Goal: Transaction & Acquisition: Book appointment/travel/reservation

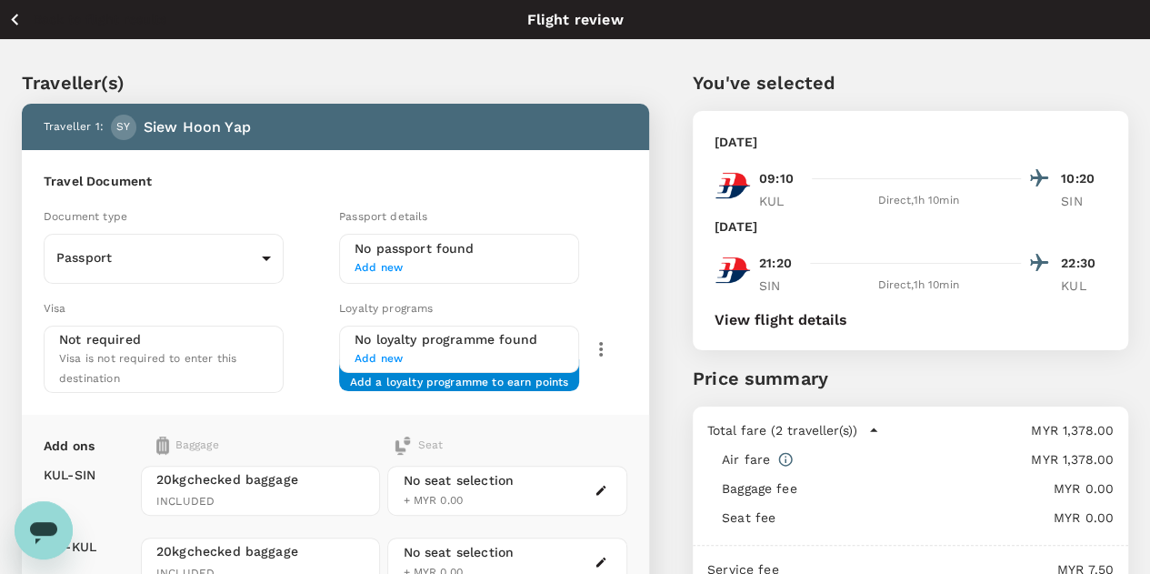
click at [16, 17] on icon "button" at bounding box center [15, 19] width 23 height 23
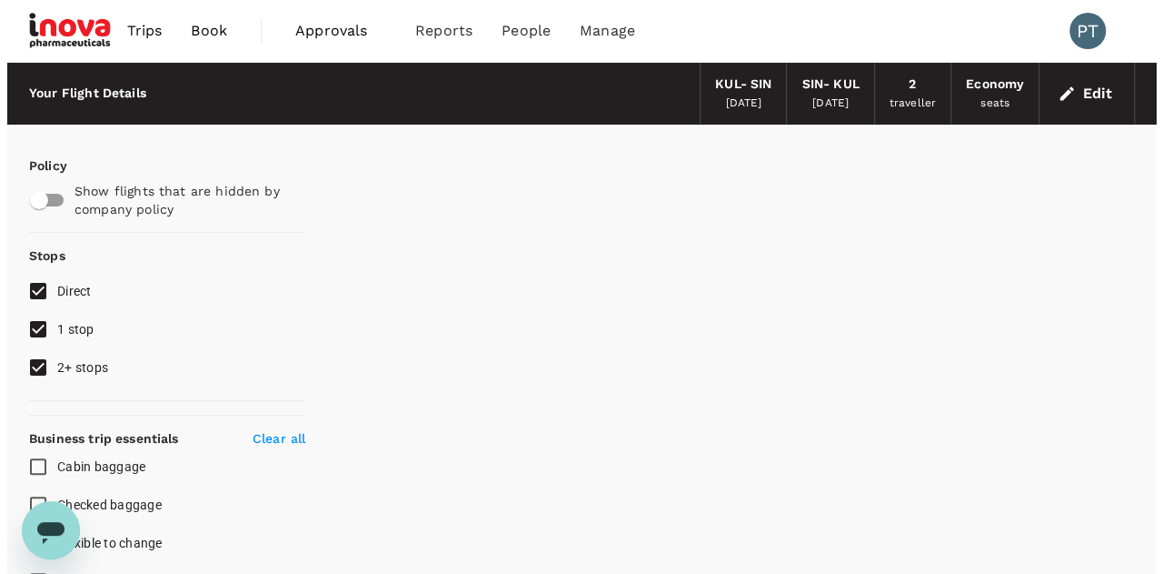
scroll to position [102, 0]
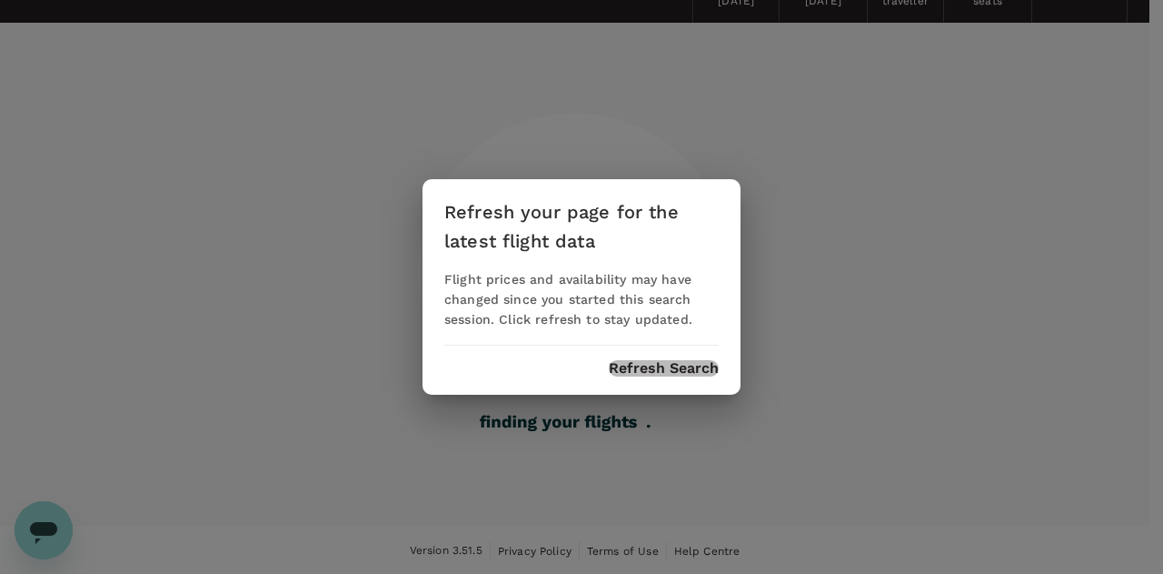
click at [676, 369] on button "Refresh Search" at bounding box center [664, 368] width 110 height 16
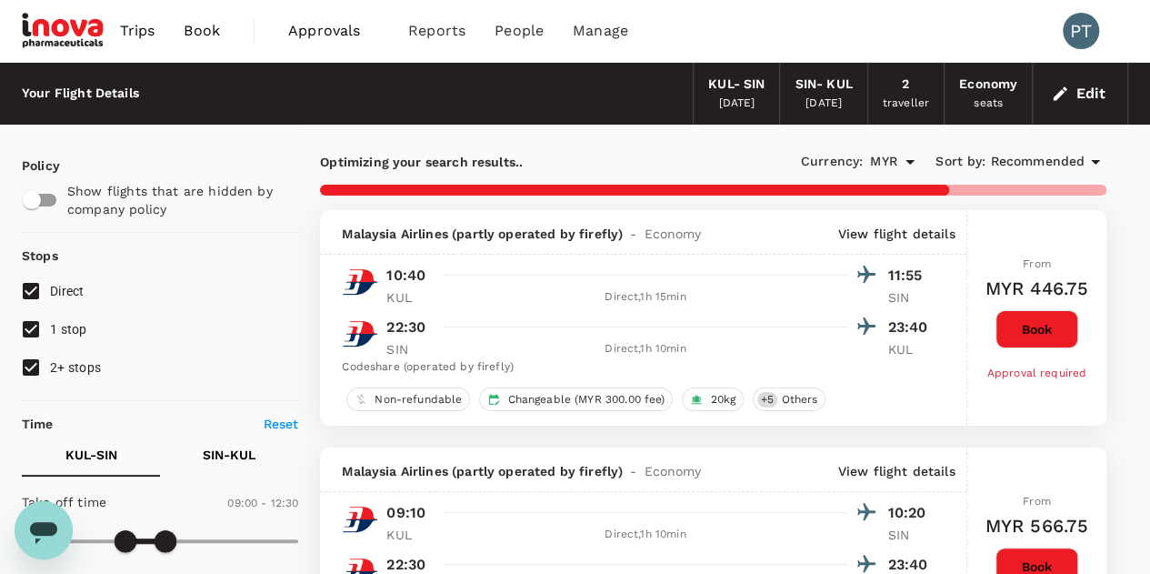
click at [1081, 93] on button "Edit" at bounding box center [1079, 93] width 65 height 29
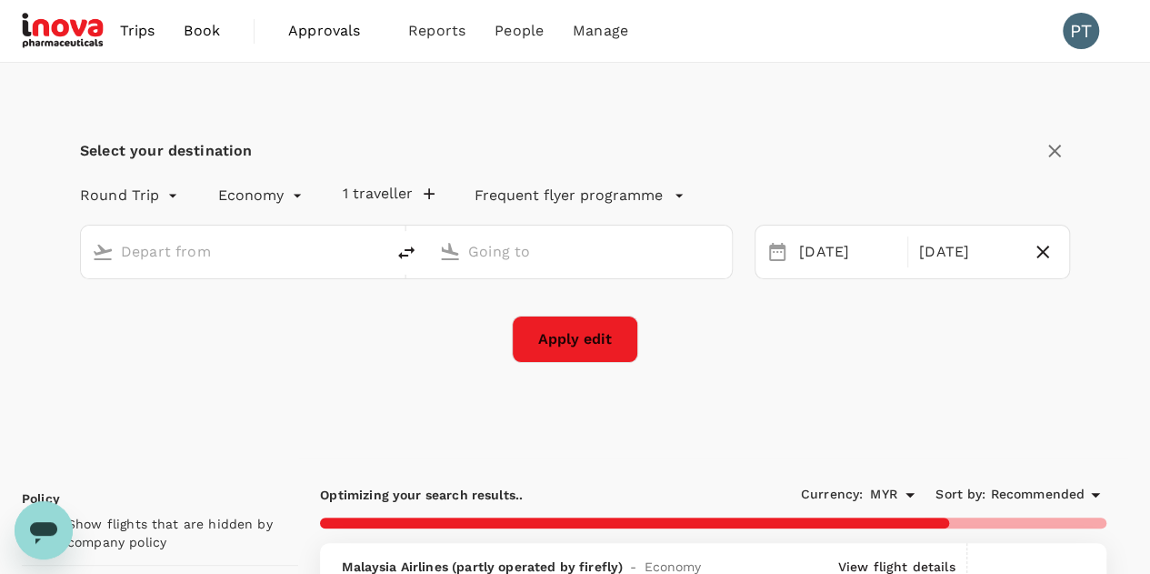
type input "Kuala Lumpur Intl ([GEOGRAPHIC_DATA])"
type input "Singapore Changi (SIN)"
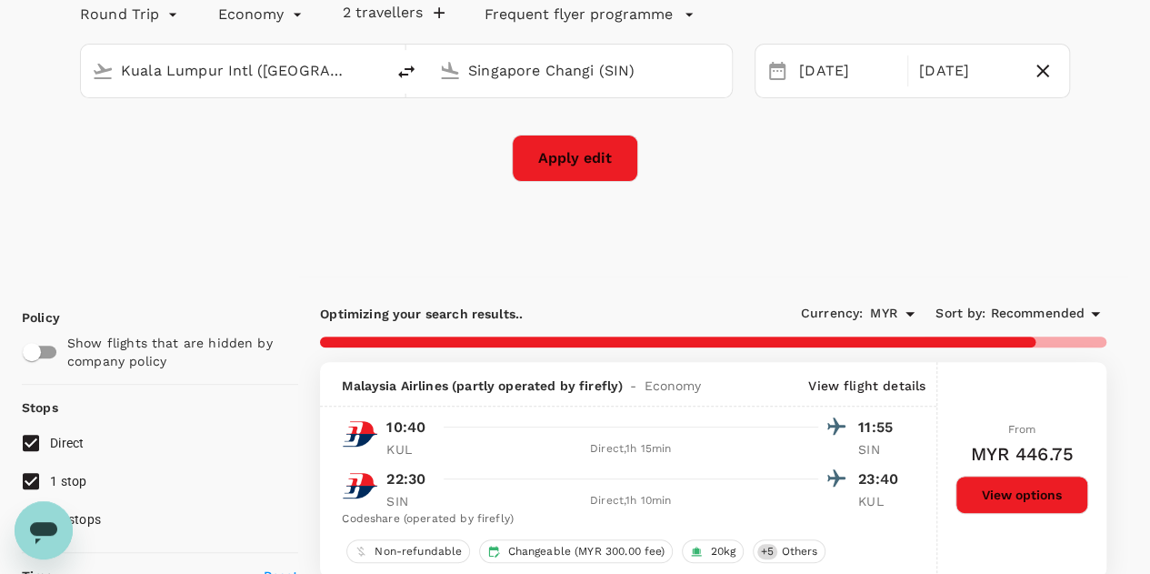
scroll to position [91, 0]
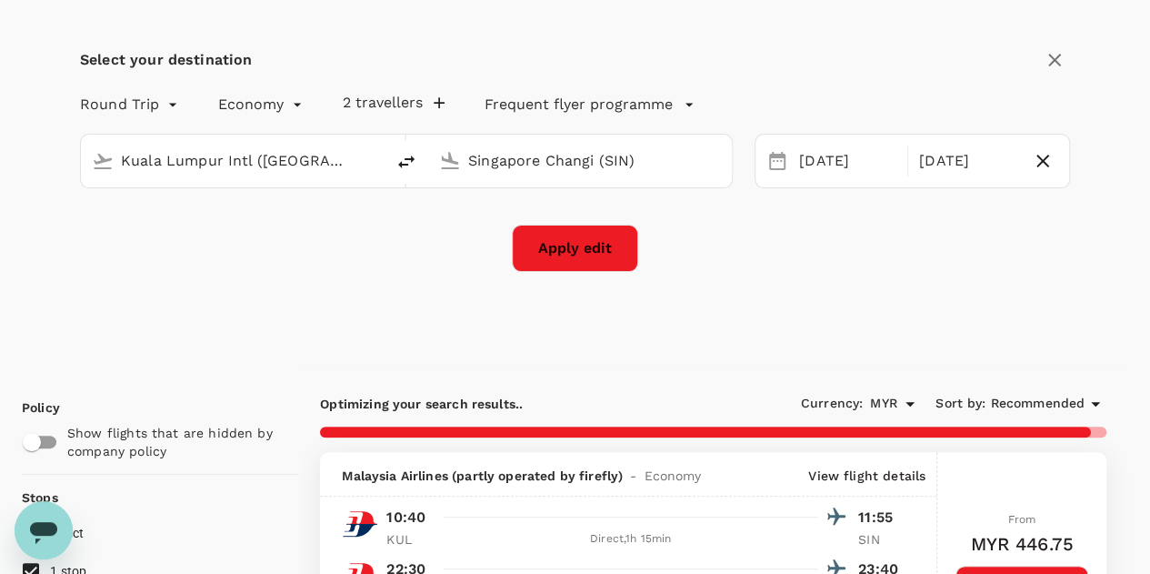
click at [434, 101] on icon "button" at bounding box center [439, 103] width 18 height 18
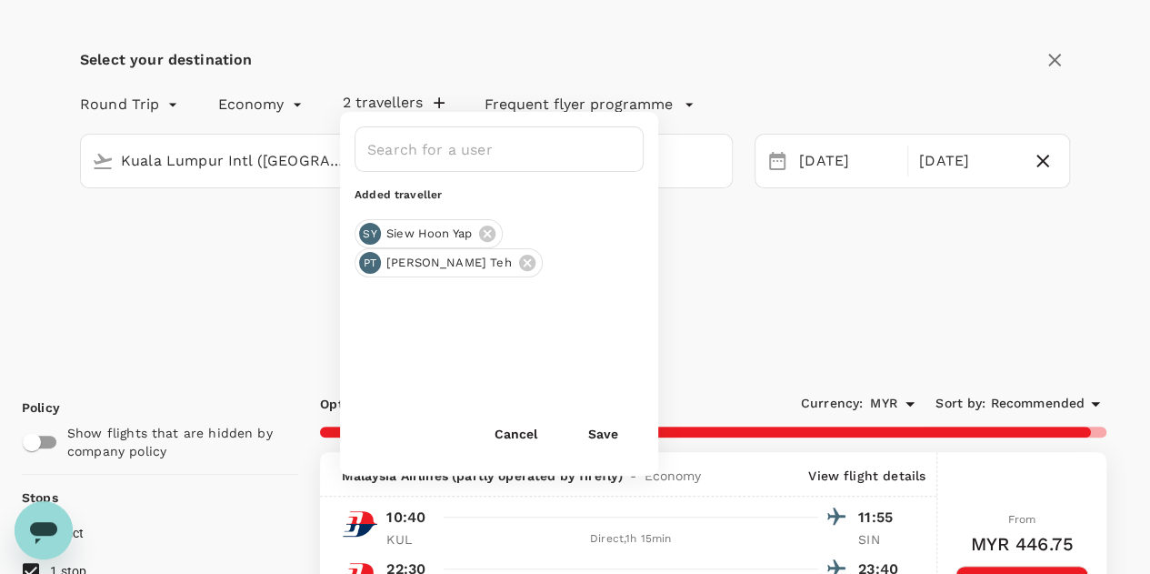
drag, startPoint x: 411, startPoint y: 265, endPoint x: 414, endPoint y: 217, distance: 48.3
click at [414, 217] on div "​ Added traveller [PERSON_NAME] Hoon [PERSON_NAME] PT [PERSON_NAME] Teh Cancel …" at bounding box center [499, 294] width 318 height 364
click at [517, 264] on icon at bounding box center [527, 263] width 20 height 20
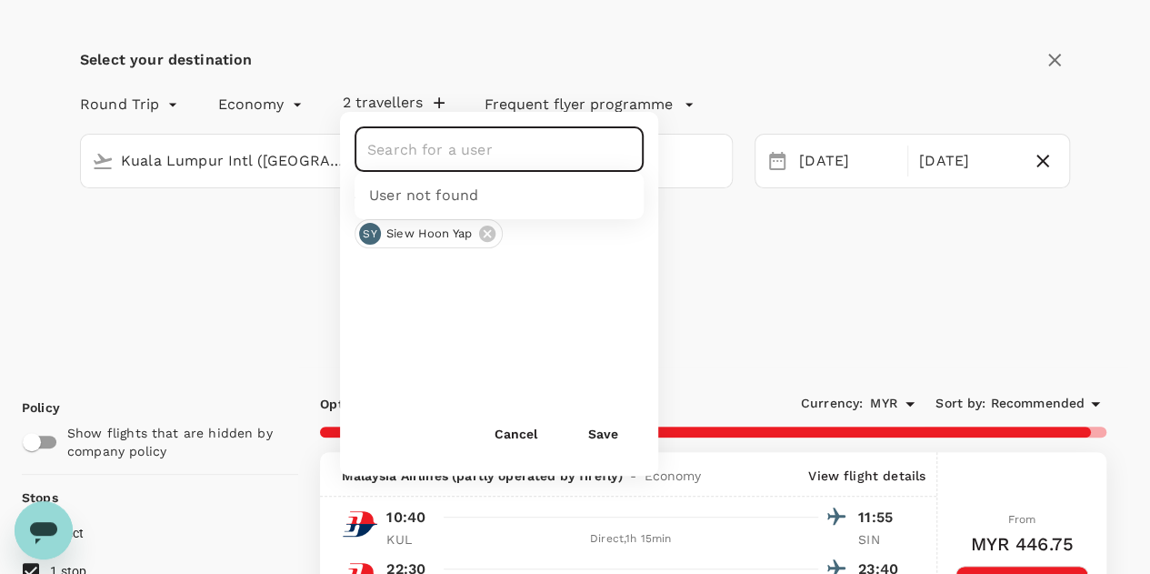
click at [434, 154] on input "text" at bounding box center [485, 149] width 245 height 35
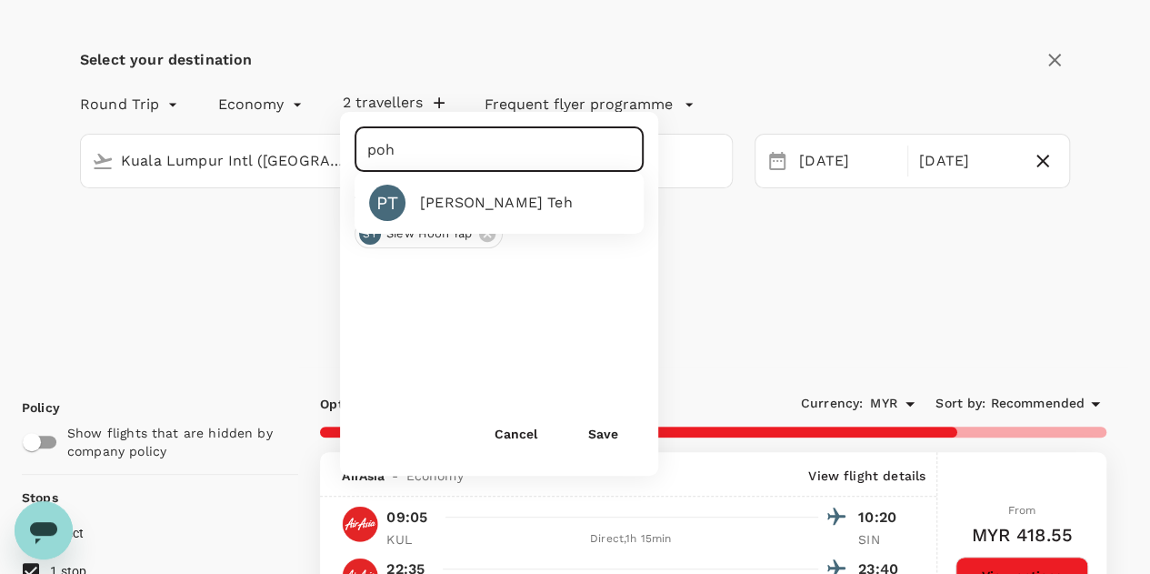
click at [446, 211] on div "[PERSON_NAME] Teh" at bounding box center [496, 203] width 153 height 22
type input "[PERSON_NAME] Teh"
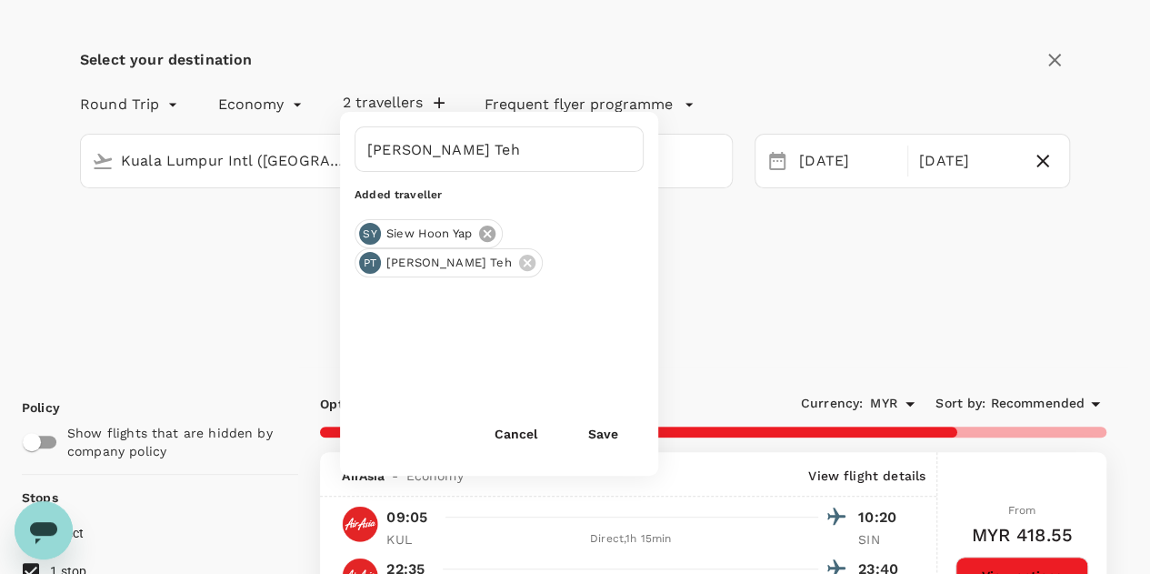
click at [485, 230] on icon at bounding box center [487, 234] width 20 height 20
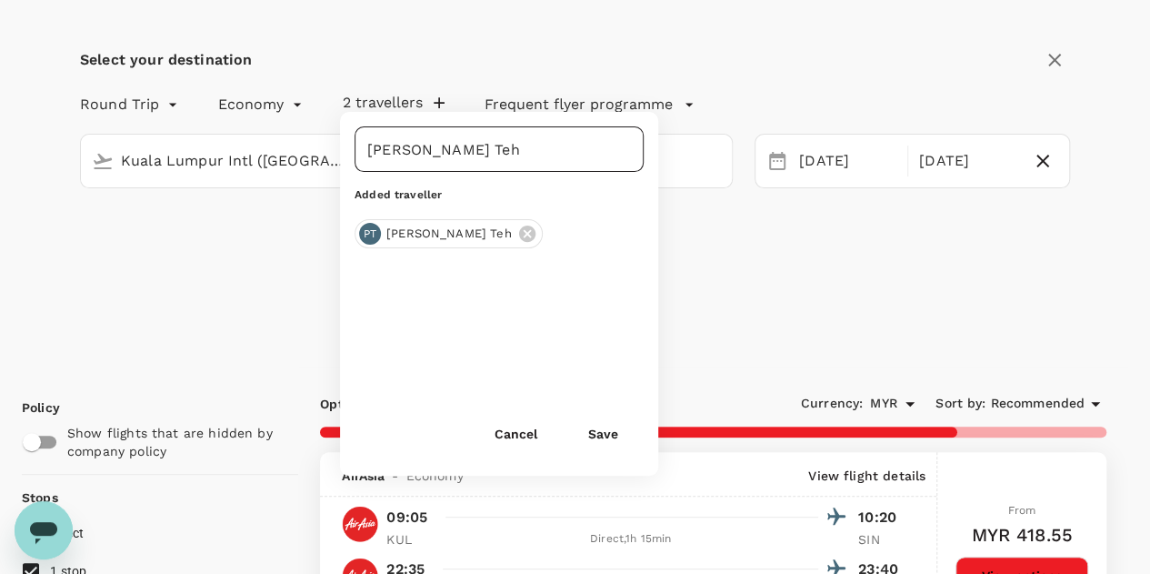
click at [465, 155] on input "[PERSON_NAME] Teh" at bounding box center [485, 149] width 245 height 35
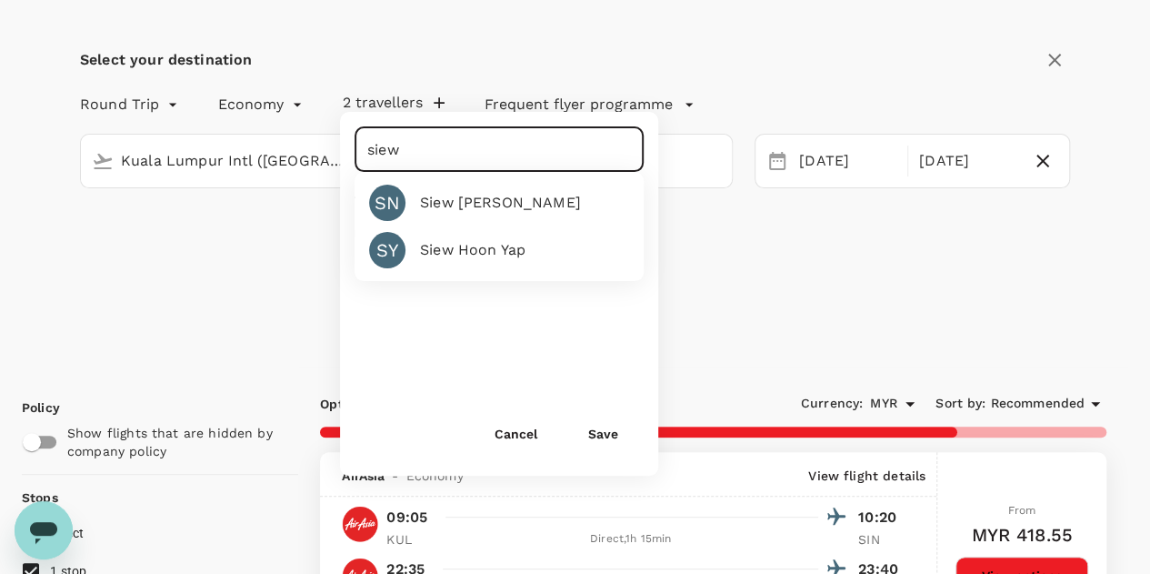
click at [454, 243] on div "Siew Hoon Yap" at bounding box center [472, 250] width 105 height 22
type input "Siew Hoon Yap"
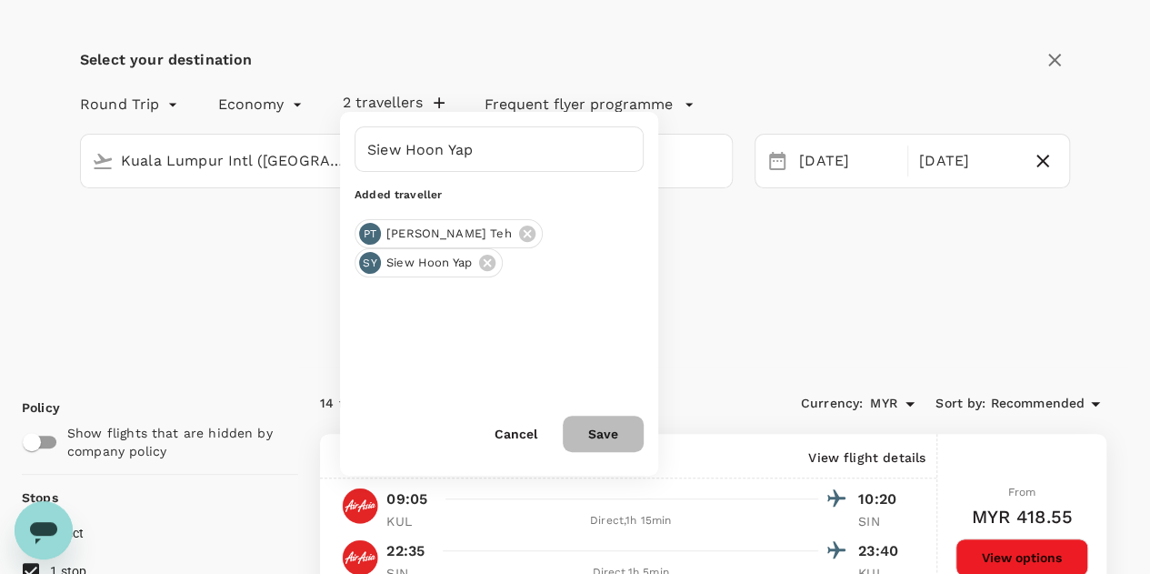
click at [596, 426] on button "Save" at bounding box center [603, 433] width 81 height 36
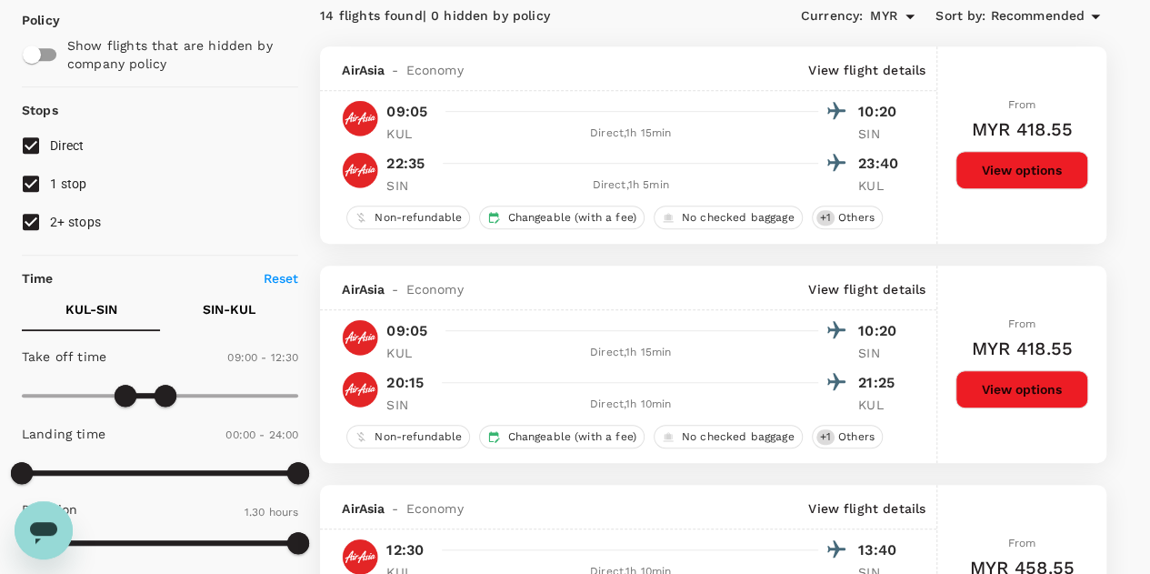
scroll to position [545, 0]
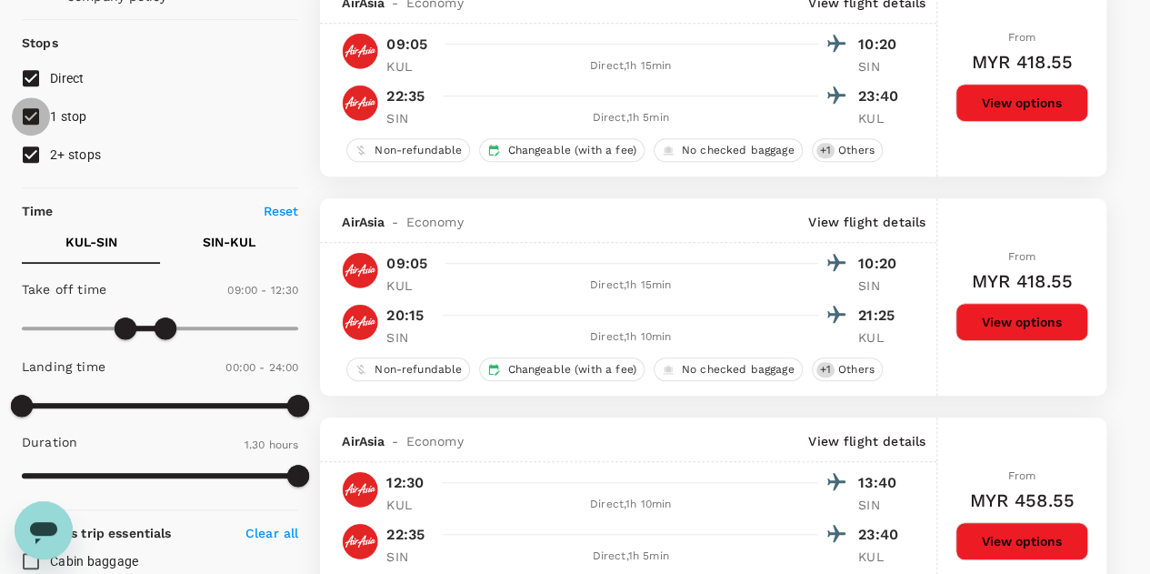
click at [32, 121] on input "1 stop" at bounding box center [31, 116] width 38 height 38
checkbox input "false"
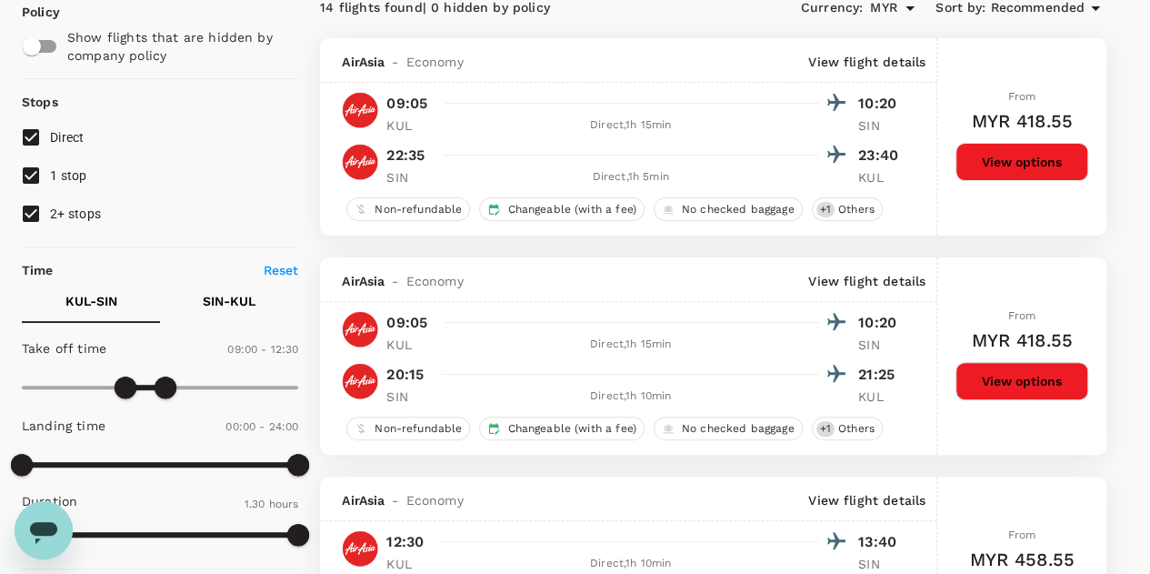
scroll to position [182, 0]
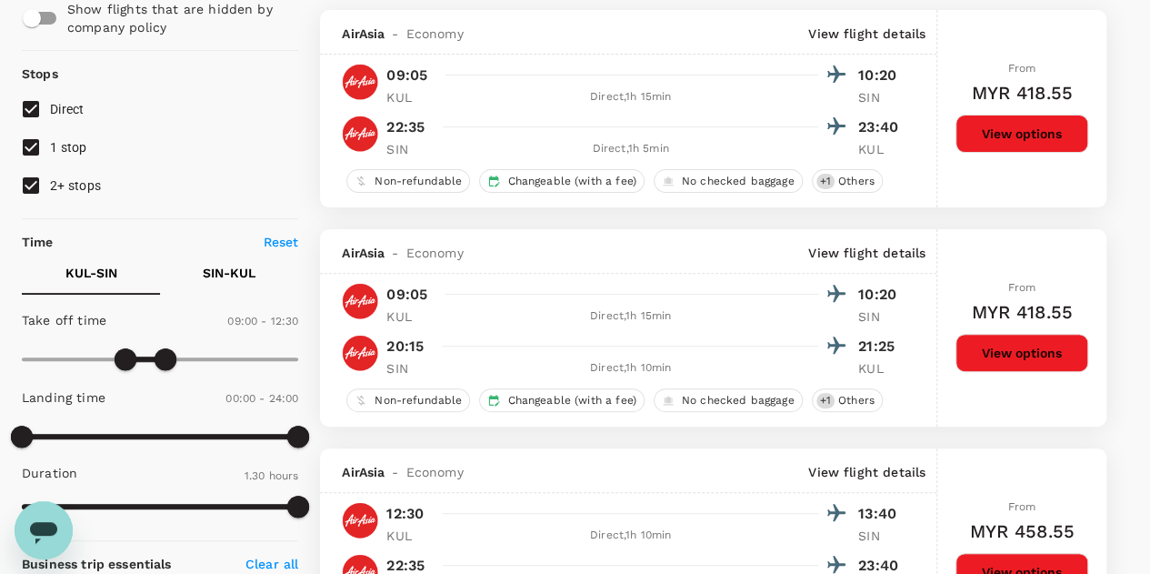
click at [238, 274] on p "SIN - KUL" at bounding box center [229, 273] width 53 height 18
click at [293, 355] on span at bounding box center [293, 359] width 22 height 22
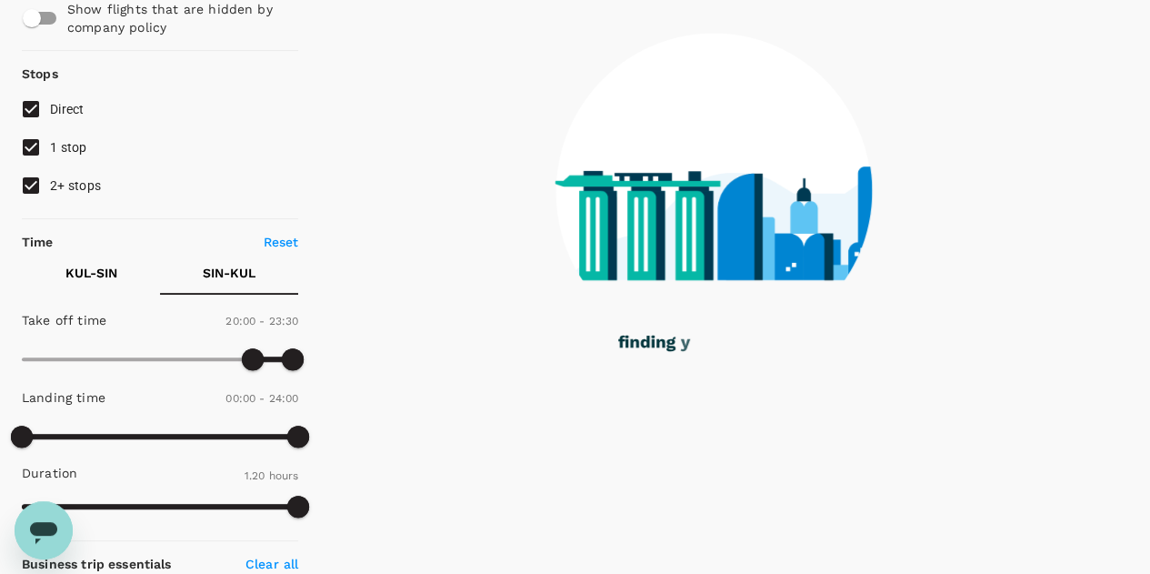
type input "1380"
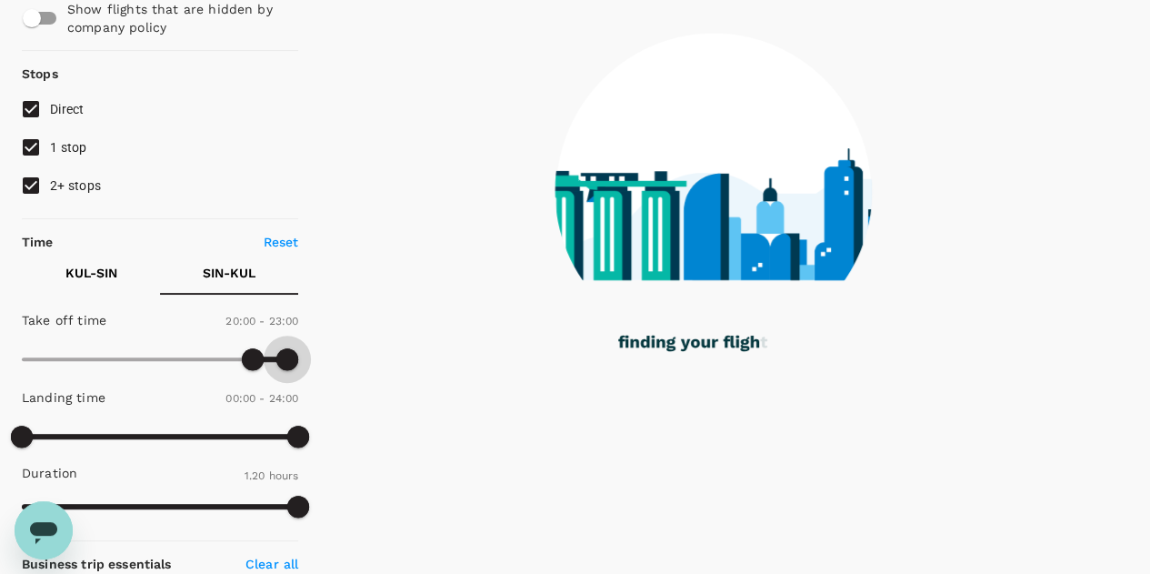
click at [287, 358] on span at bounding box center [287, 359] width 22 height 22
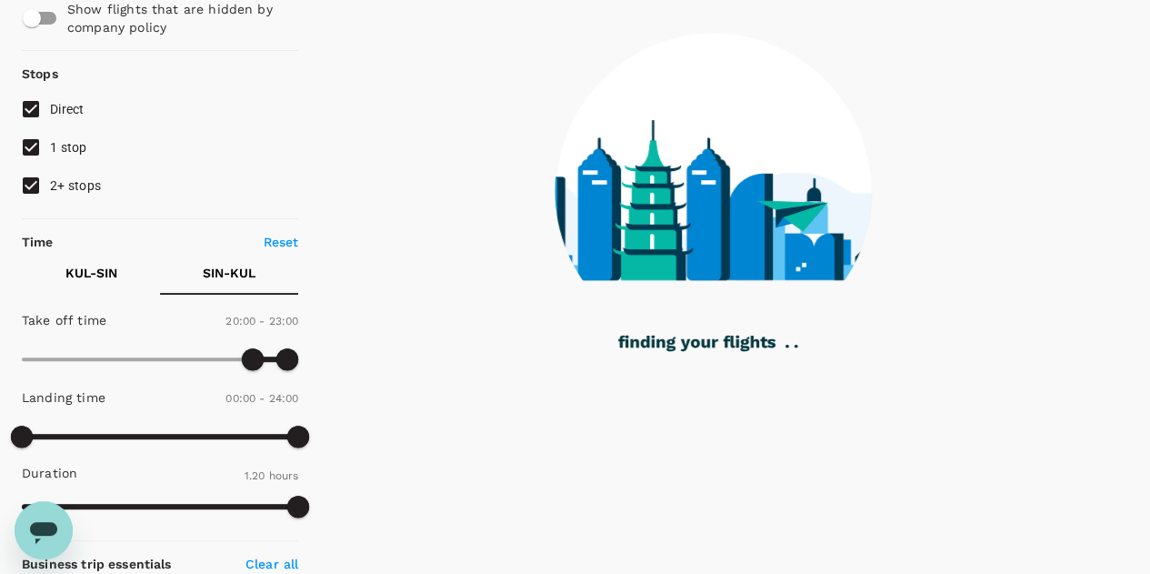
click at [36, 183] on input "2+ stops" at bounding box center [31, 185] width 38 height 38
checkbox input "false"
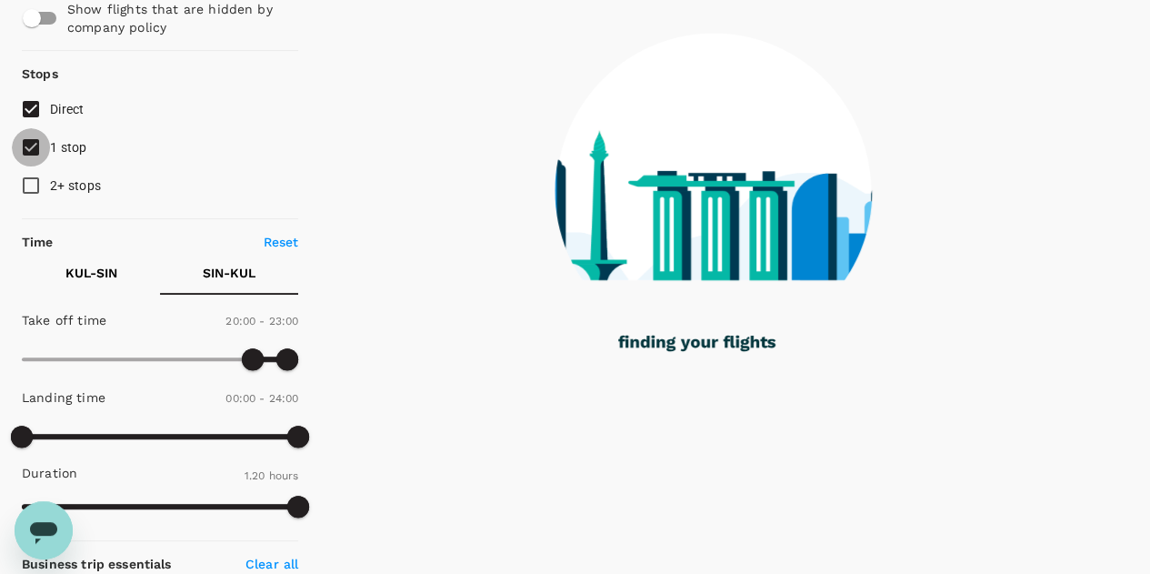
click at [31, 150] on input "1 stop" at bounding box center [31, 147] width 38 height 38
checkbox input "false"
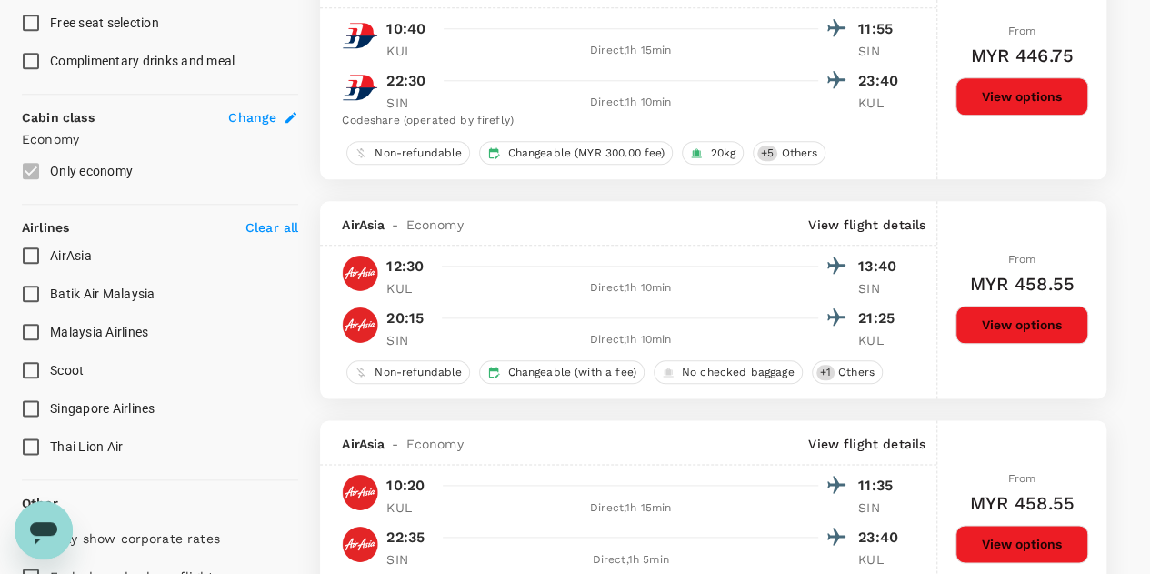
scroll to position [909, 0]
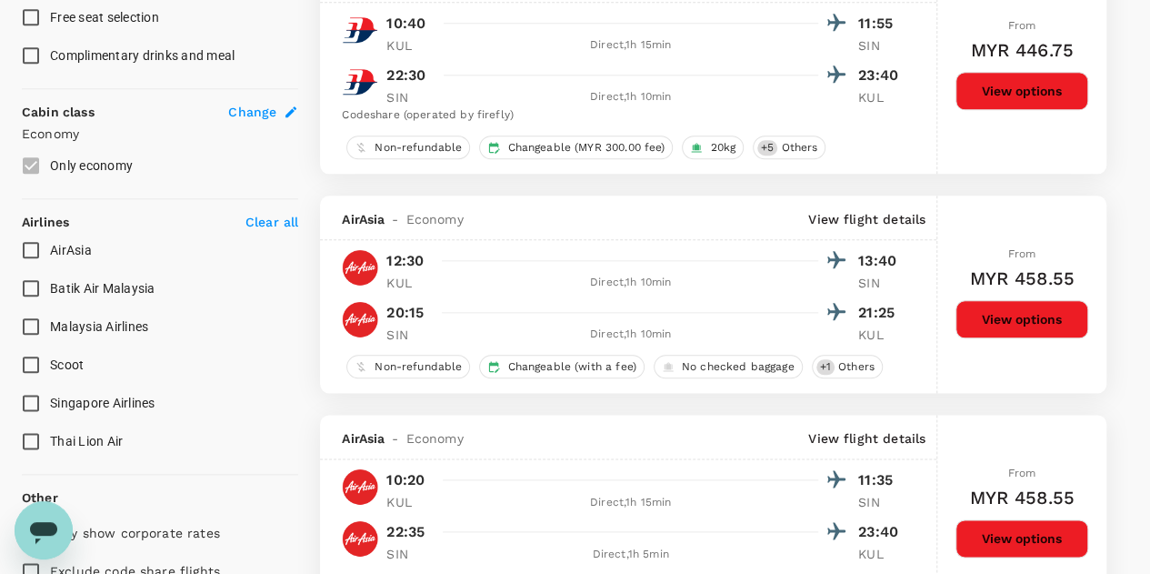
click at [32, 327] on input "Malaysia Airlines" at bounding box center [31, 326] width 38 height 38
checkbox input "true"
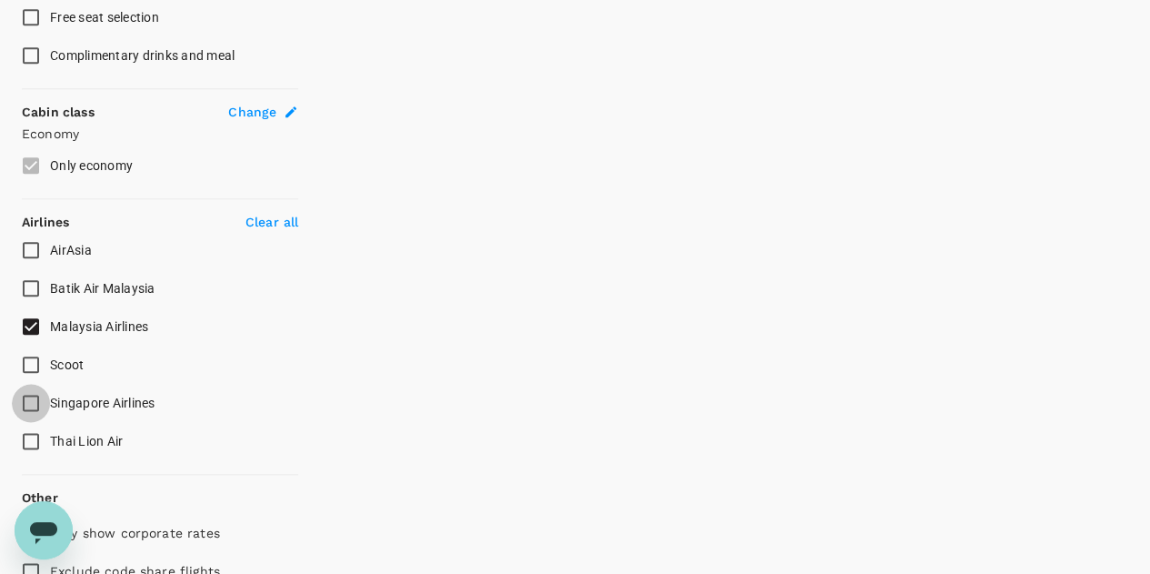
click at [31, 401] on input "Singapore Airlines" at bounding box center [31, 403] width 38 height 38
checkbox input "true"
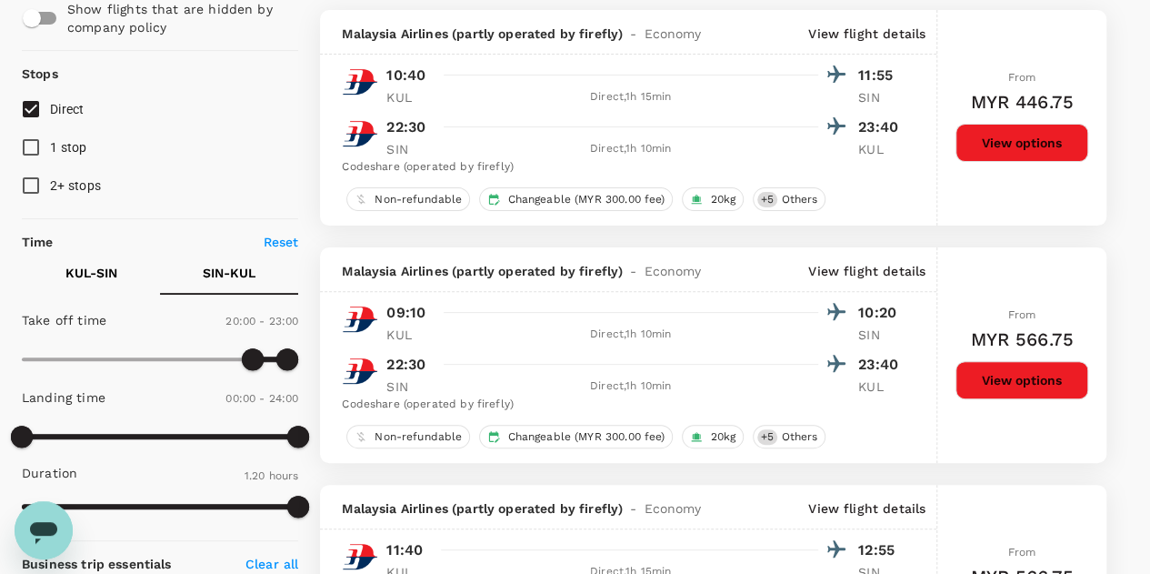
scroll to position [0, 0]
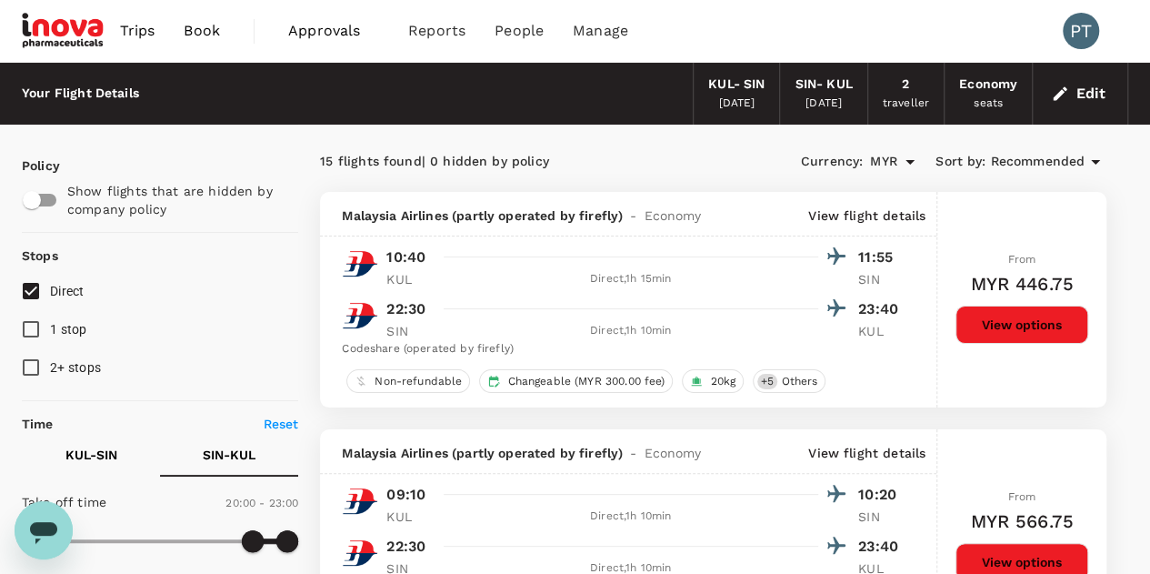
click at [912, 161] on icon "Open" at bounding box center [909, 162] width 9 height 5
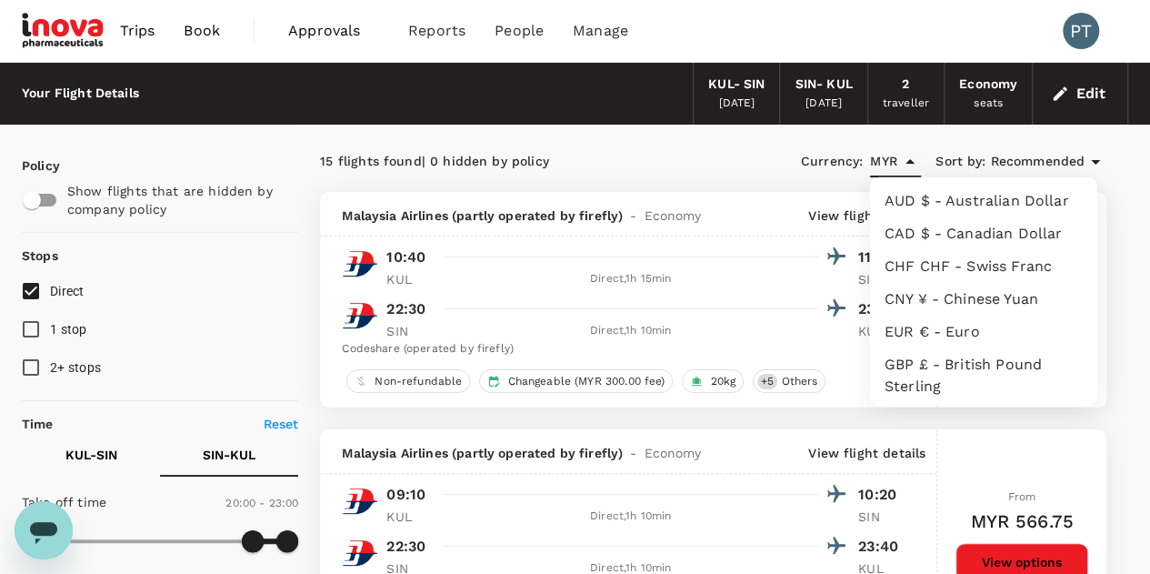
scroll to position [334, 0]
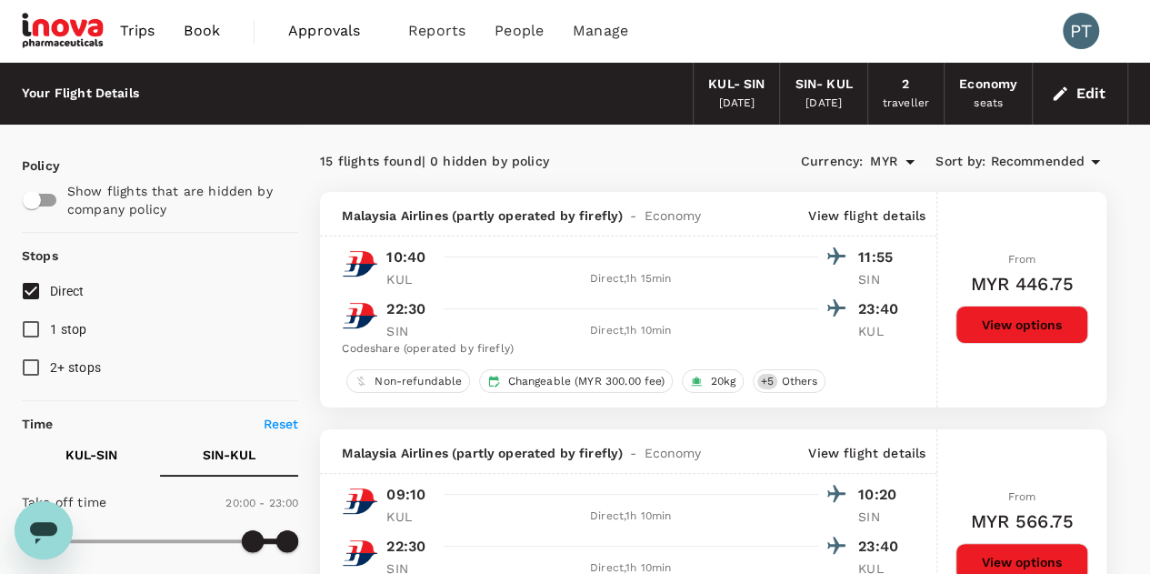
click at [1092, 161] on icon at bounding box center [1095, 162] width 9 height 5
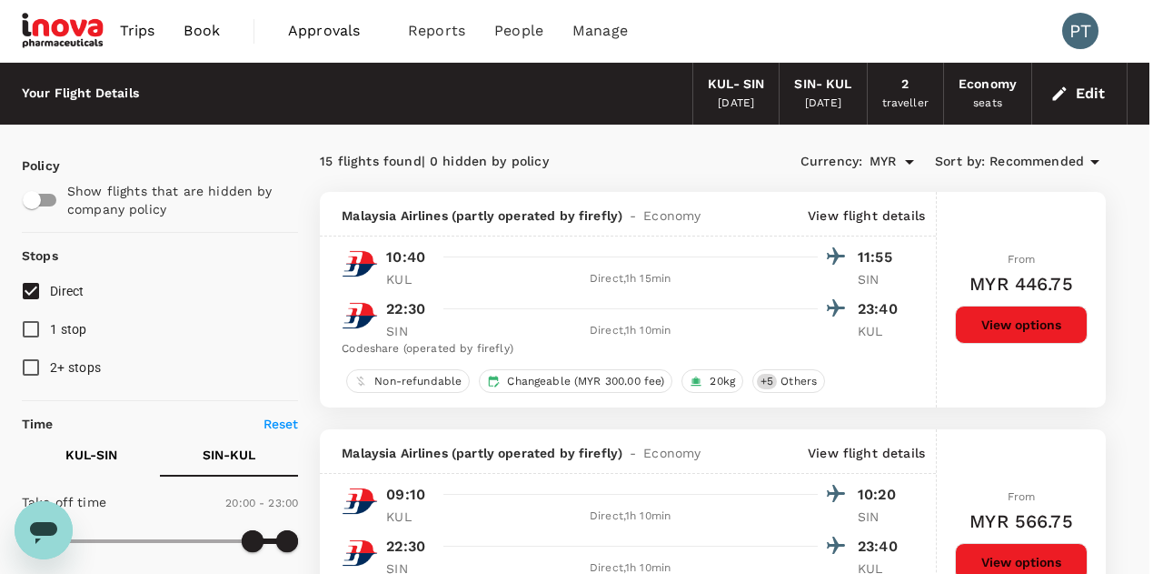
click at [744, 156] on div at bounding box center [581, 287] width 1163 height 574
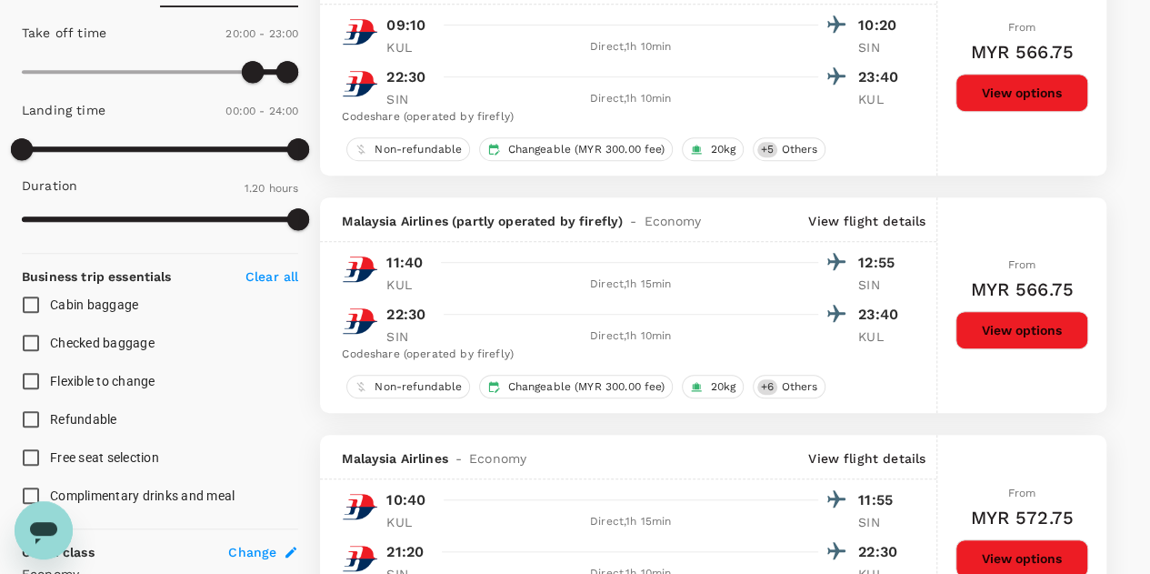
scroll to position [364, 0]
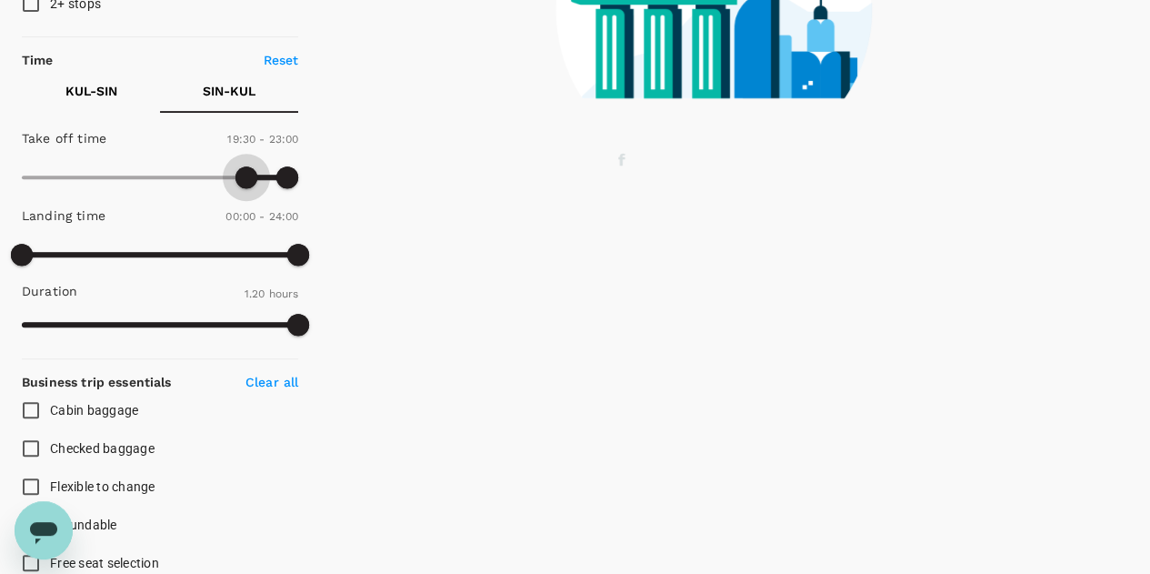
type input "1140"
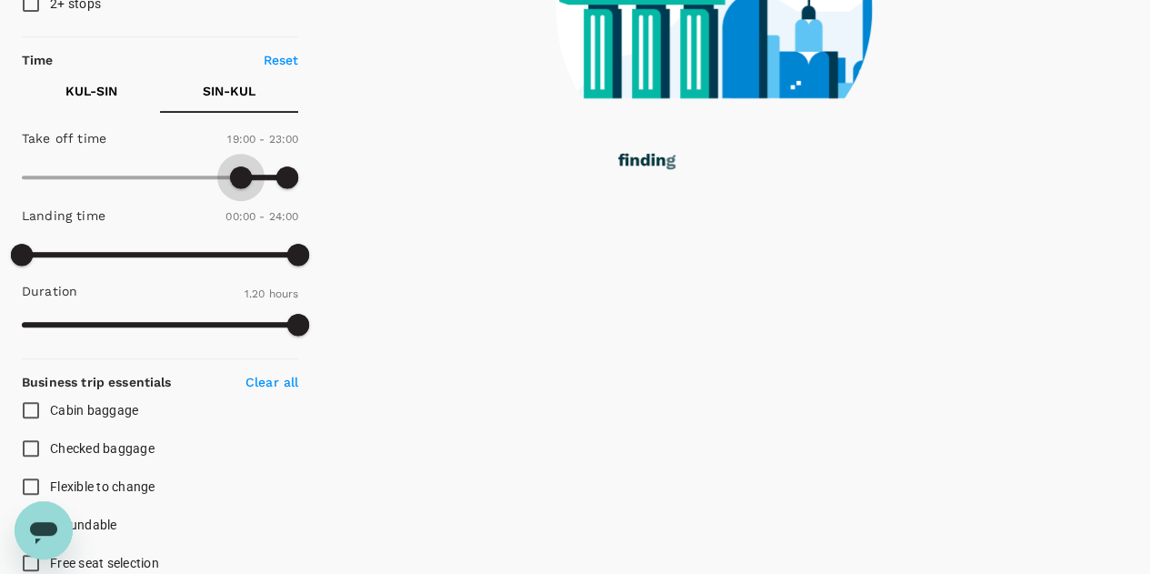
click at [242, 175] on span at bounding box center [241, 177] width 22 height 22
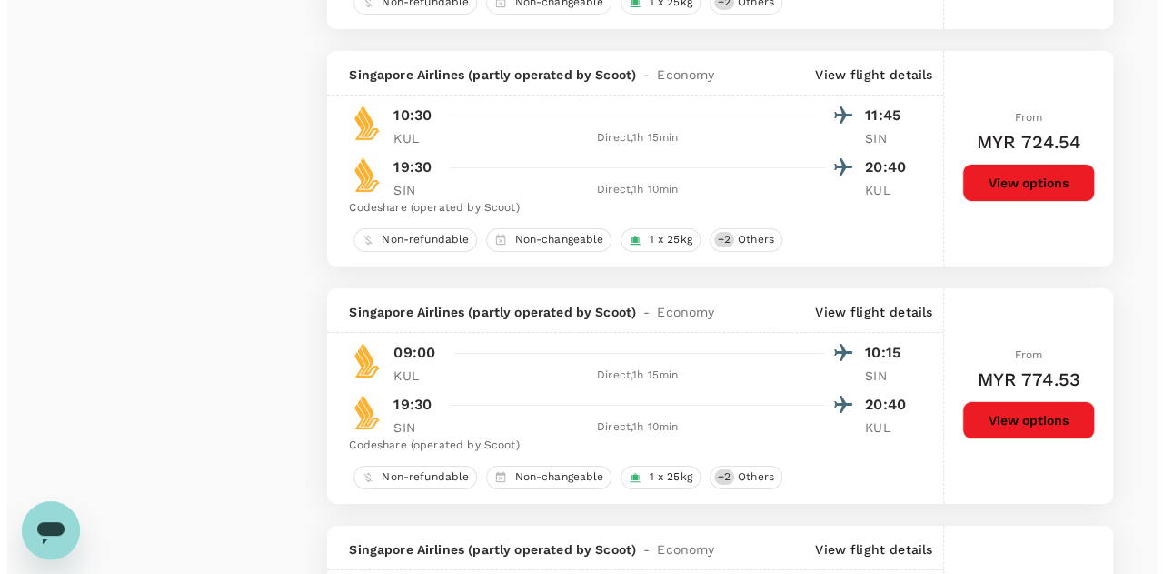
scroll to position [2909, 0]
